Goal: Transaction & Acquisition: Purchase product/service

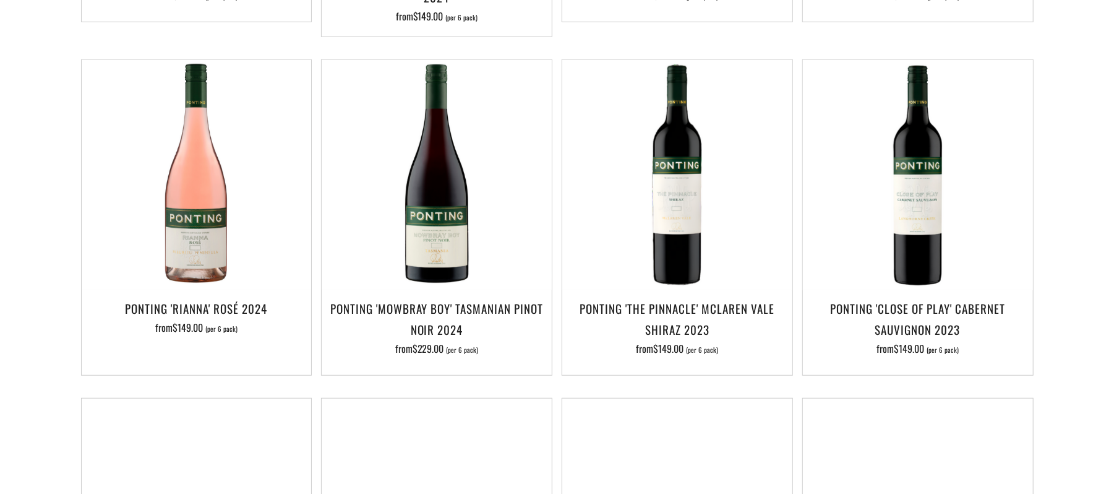
scroll to position [603, 0]
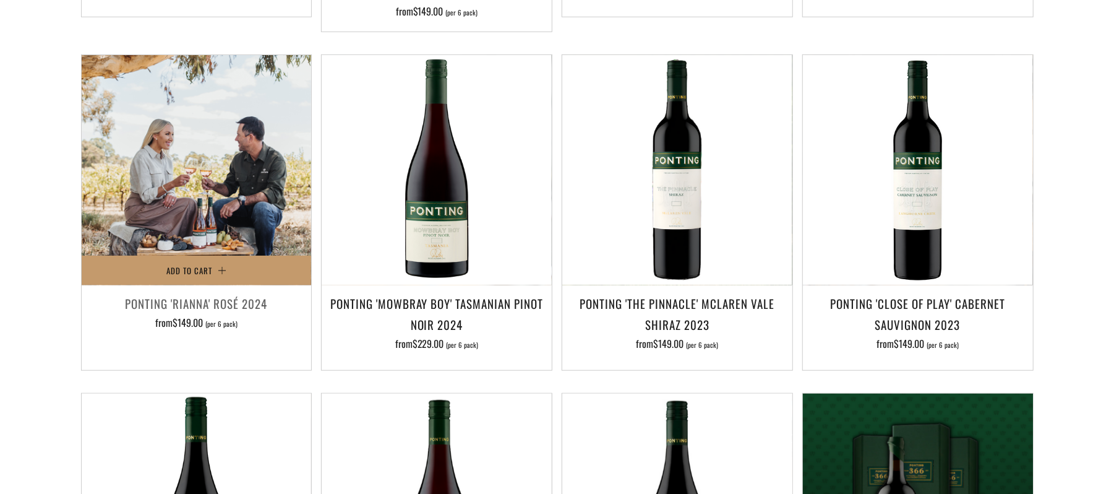
click at [176, 155] on img at bounding box center [197, 170] width 230 height 230
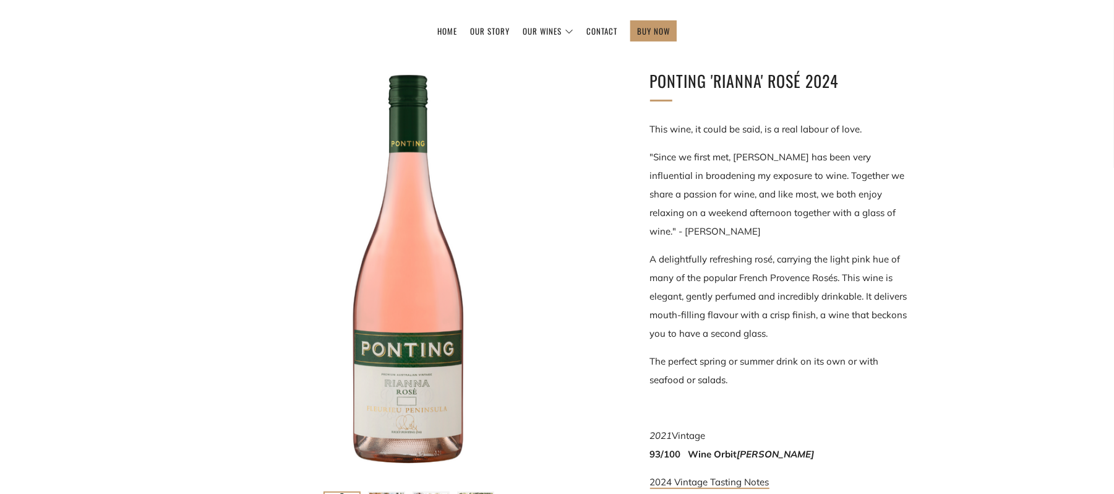
scroll to position [159, 0]
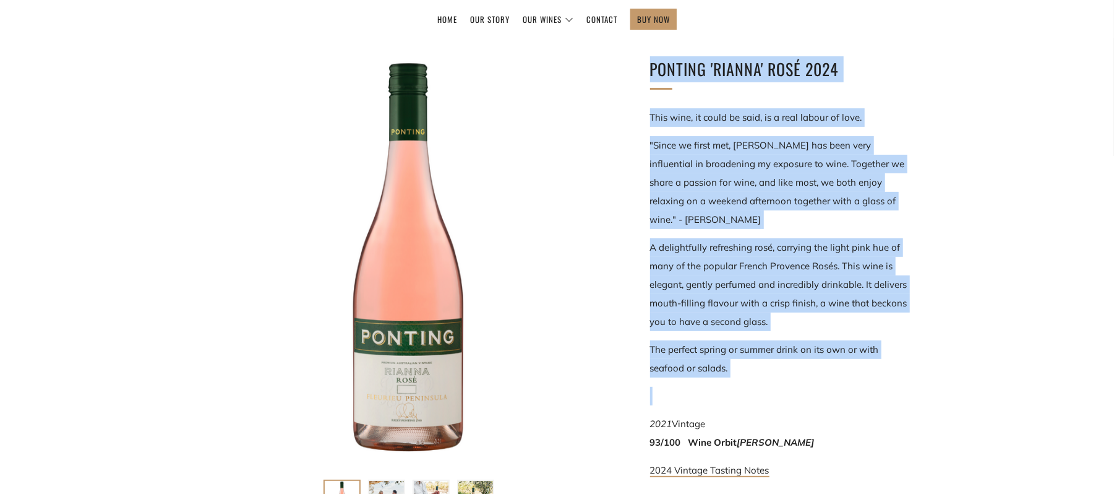
drag, startPoint x: 644, startPoint y: 65, endPoint x: 773, endPoint y: 379, distance: 339.9
click at [773, 379] on div "Ponting 'Rianna' Rosé 2024 This wine, it could be said, is a real labour of lov…" at bounding box center [761, 338] width 297 height 564
copy div "Ponting 'Rianna' Rosé 2024 This wine, it could be said, is a real labour of lov…"
